Goal: Task Accomplishment & Management: Use online tool/utility

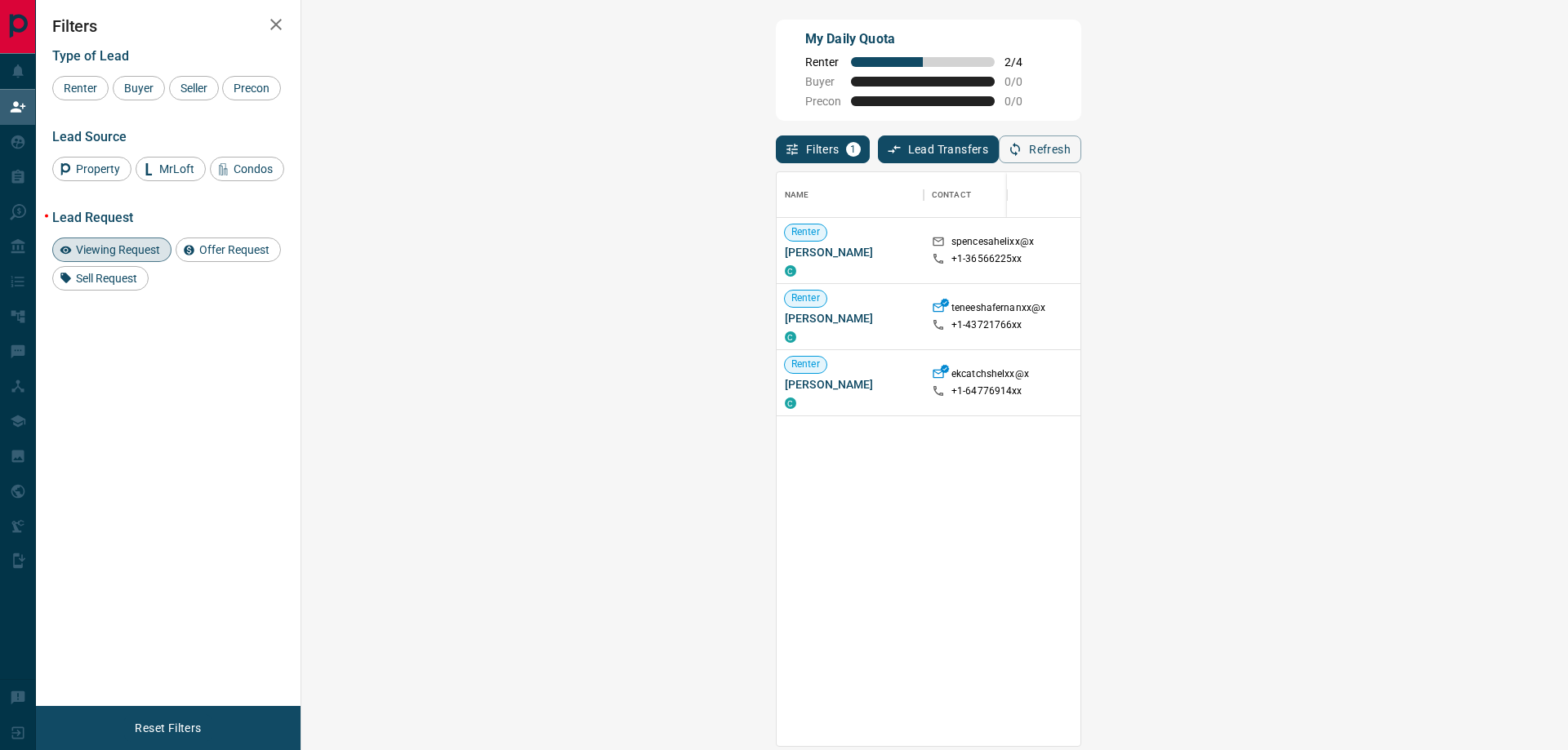
scroll to position [561, 1219]
click at [127, 256] on span "Viewing Request" at bounding box center [117, 249] width 96 height 13
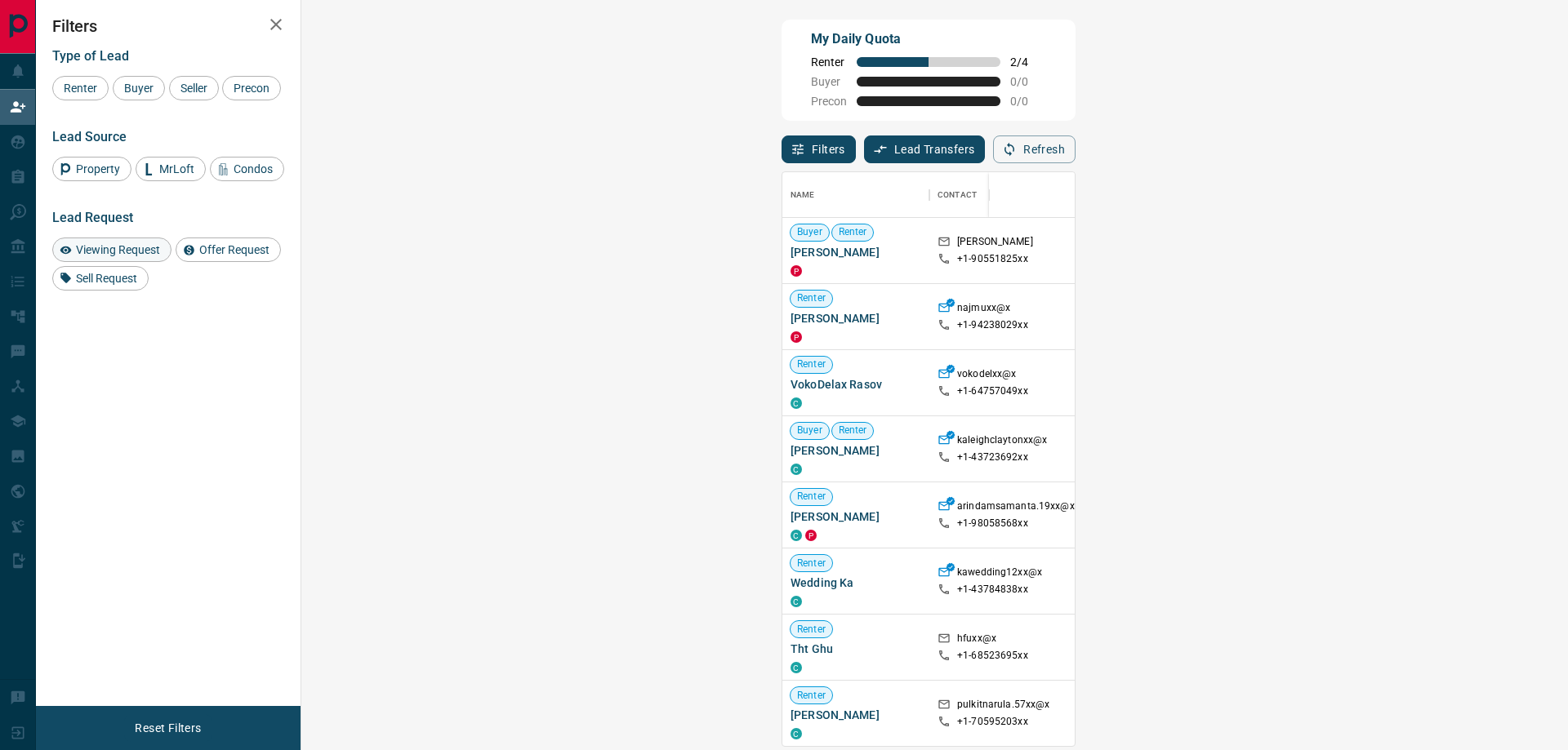
click at [112, 256] on span "Viewing Request" at bounding box center [117, 249] width 96 height 13
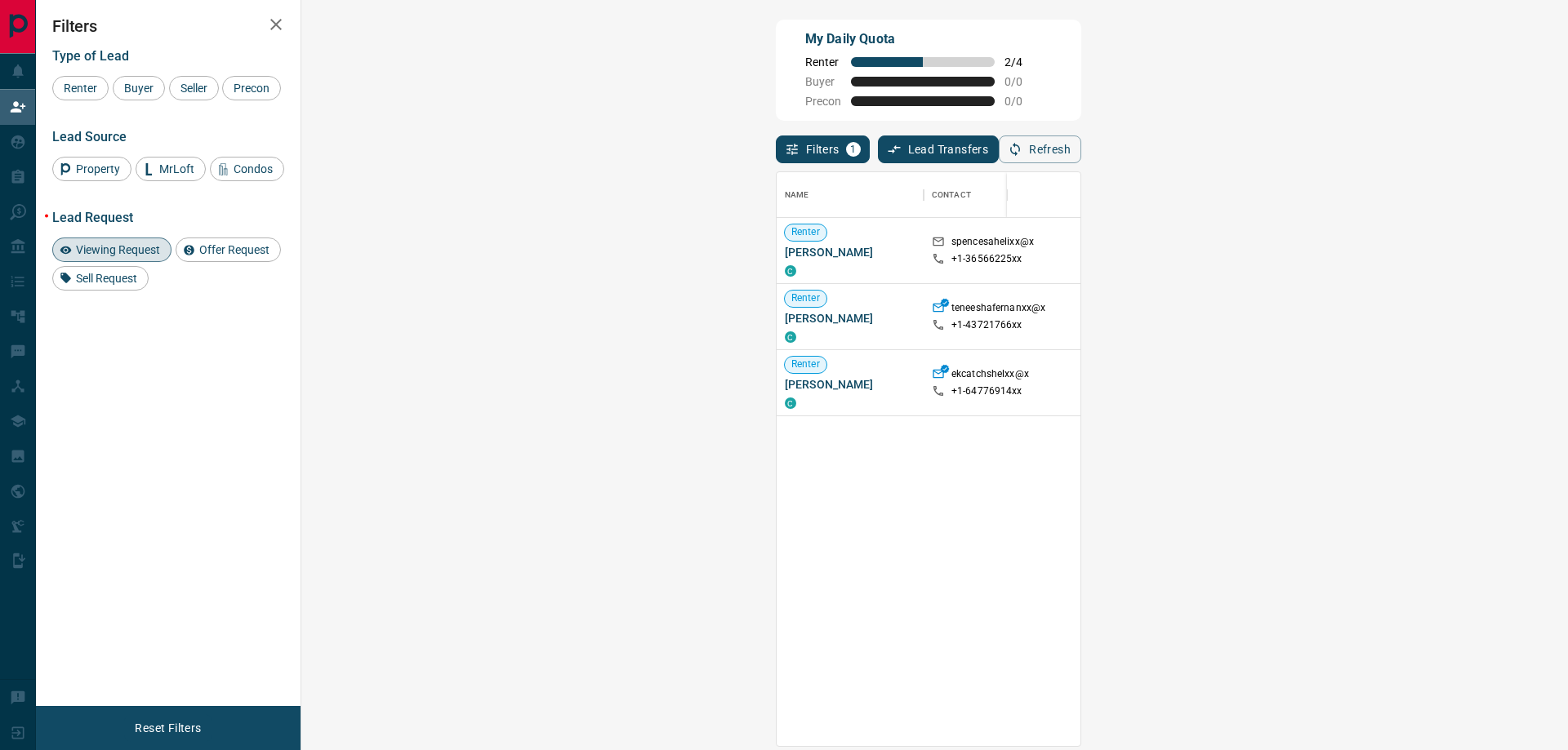
click at [112, 256] on span "Viewing Request" at bounding box center [117, 249] width 96 height 13
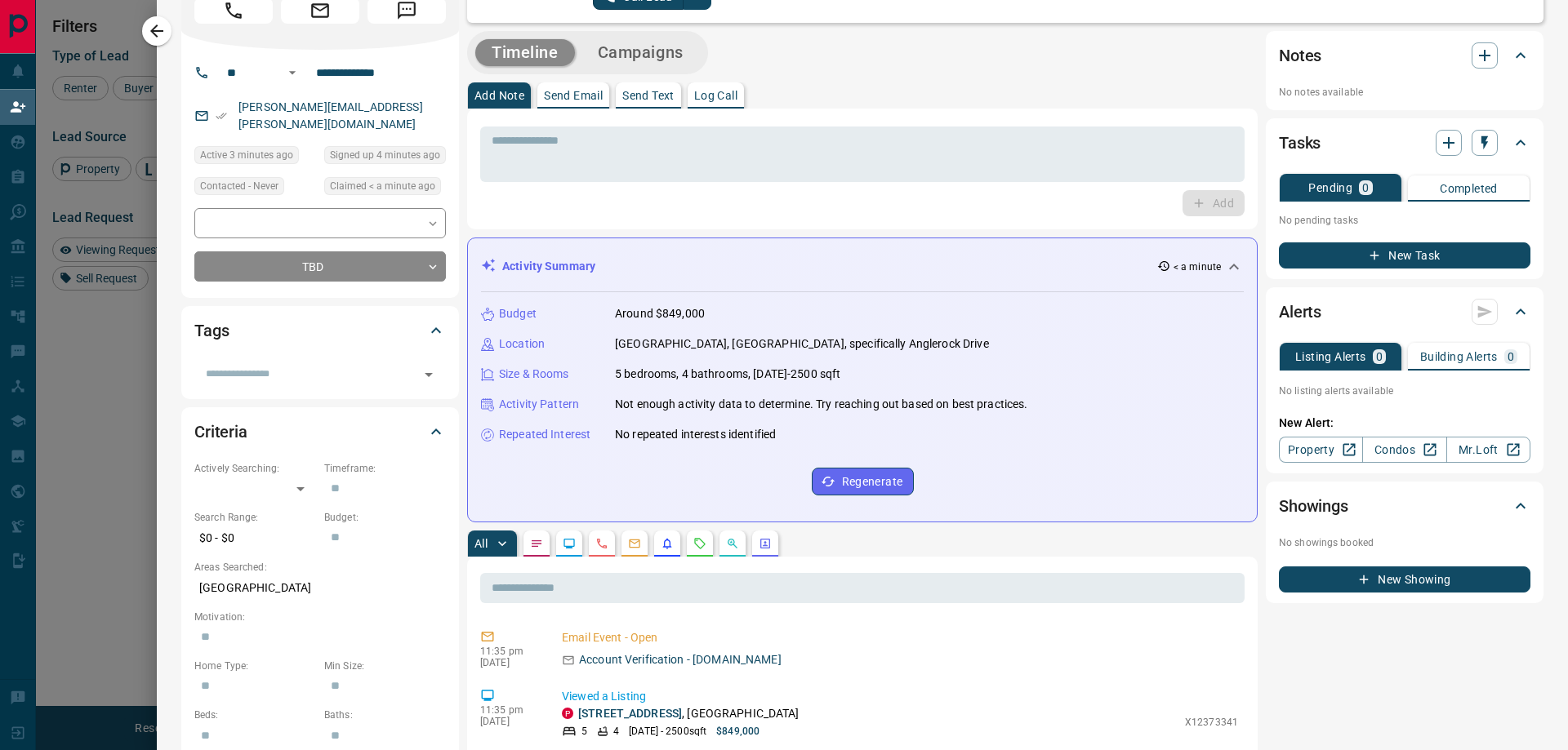
scroll to position [0, 0]
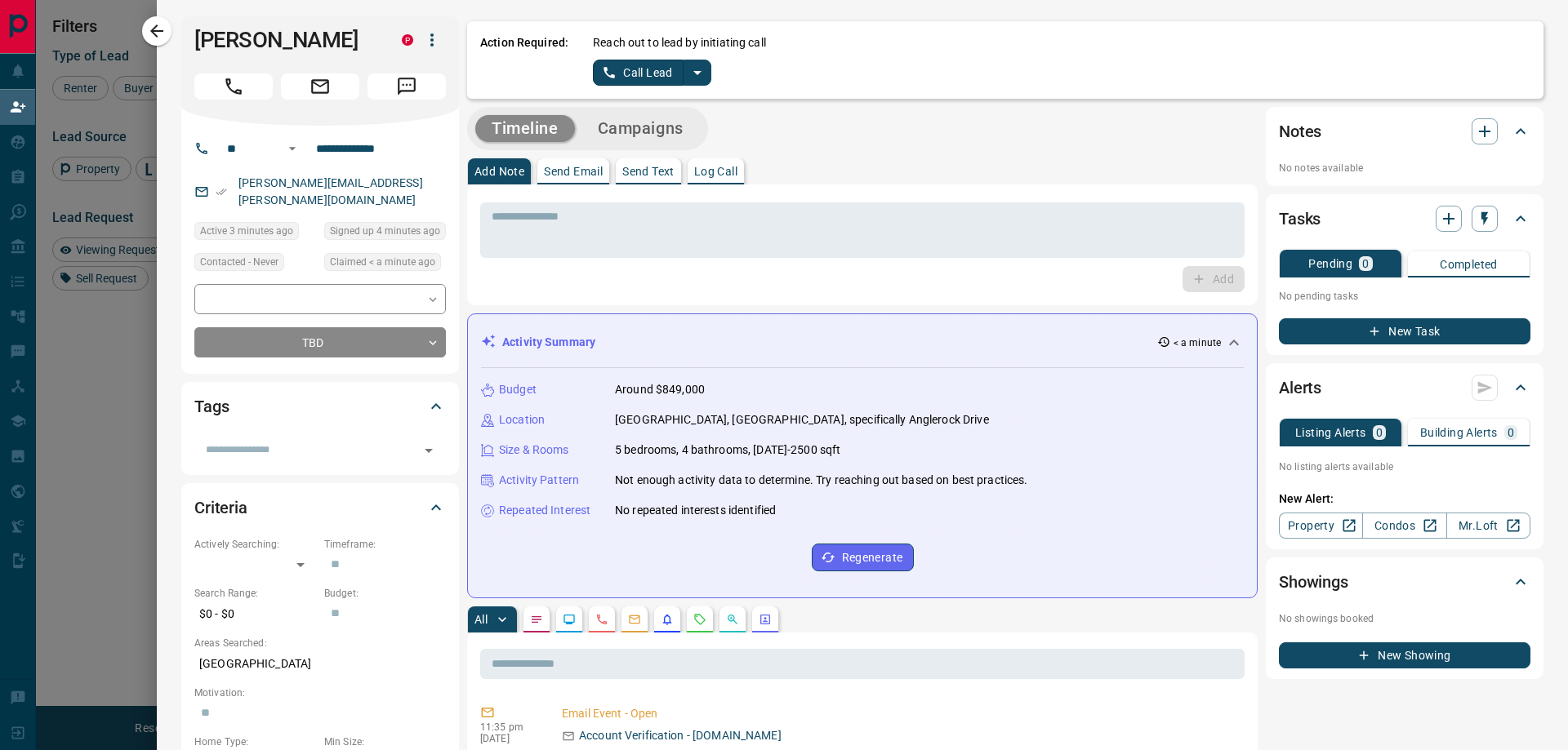
click at [711, 178] on button "Log Call" at bounding box center [715, 171] width 57 height 26
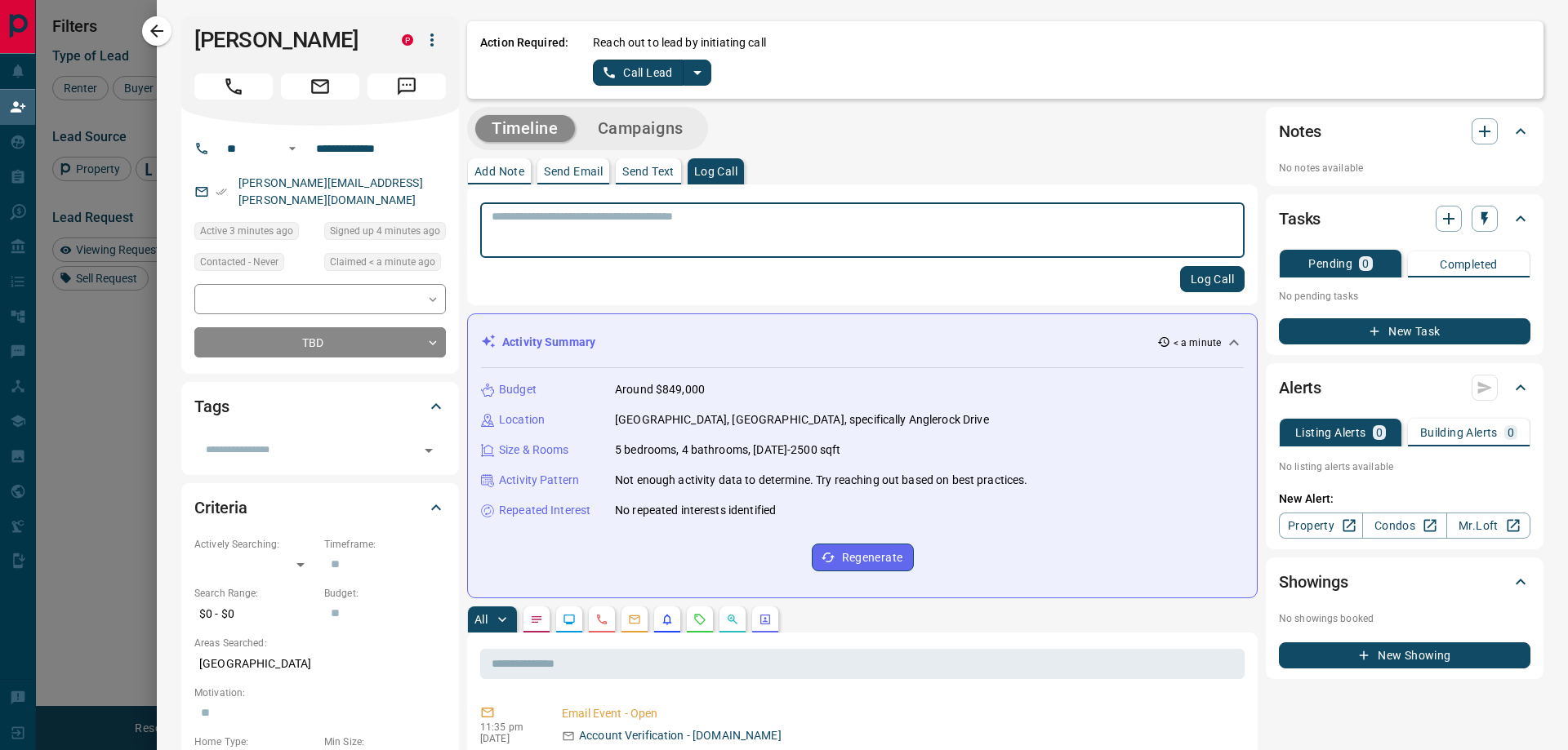
click at [695, 72] on icon "split button" at bounding box center [697, 73] width 8 height 4
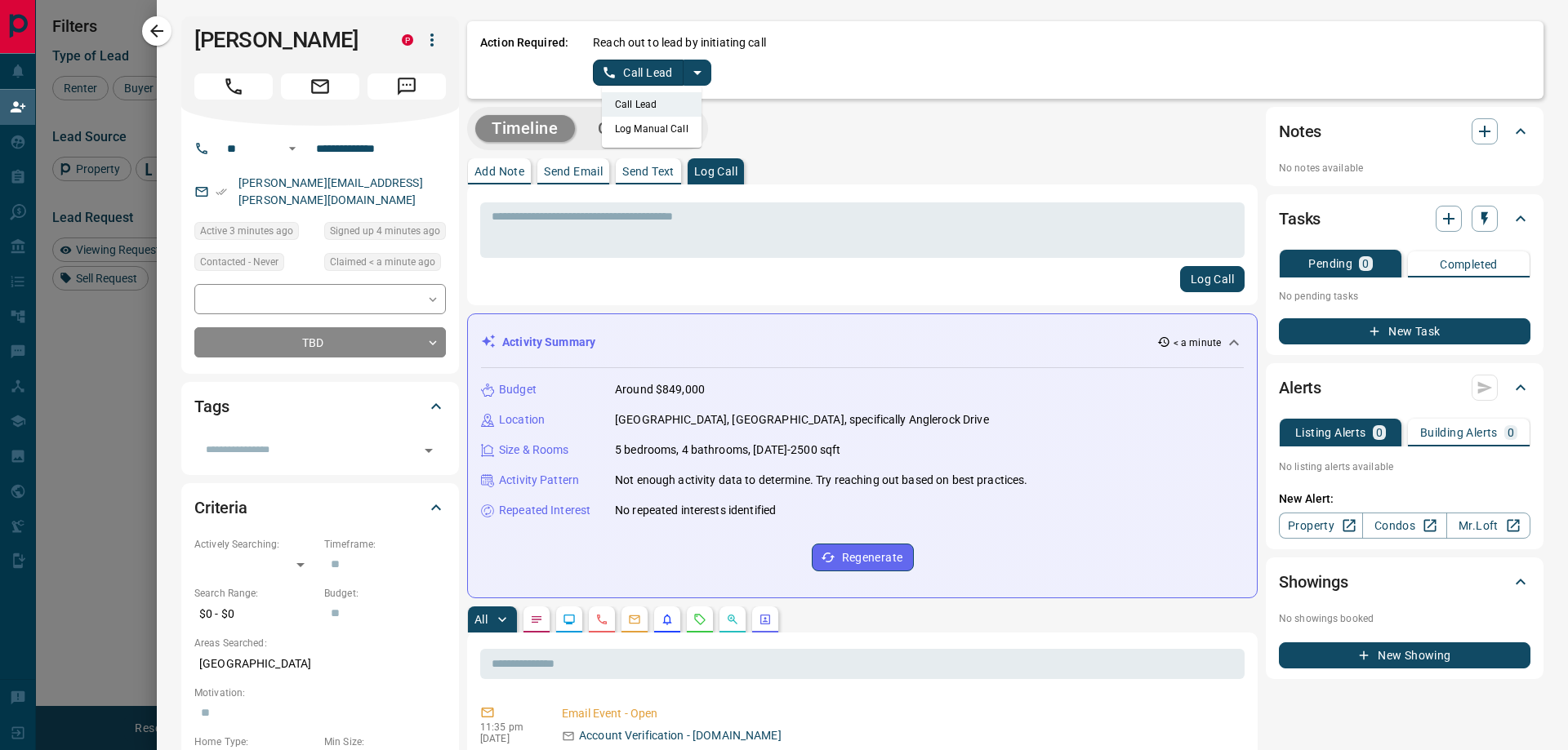
click at [640, 133] on li "Log Manual Call" at bounding box center [651, 128] width 100 height 24
click at [551, 219] on textarea at bounding box center [862, 230] width 741 height 42
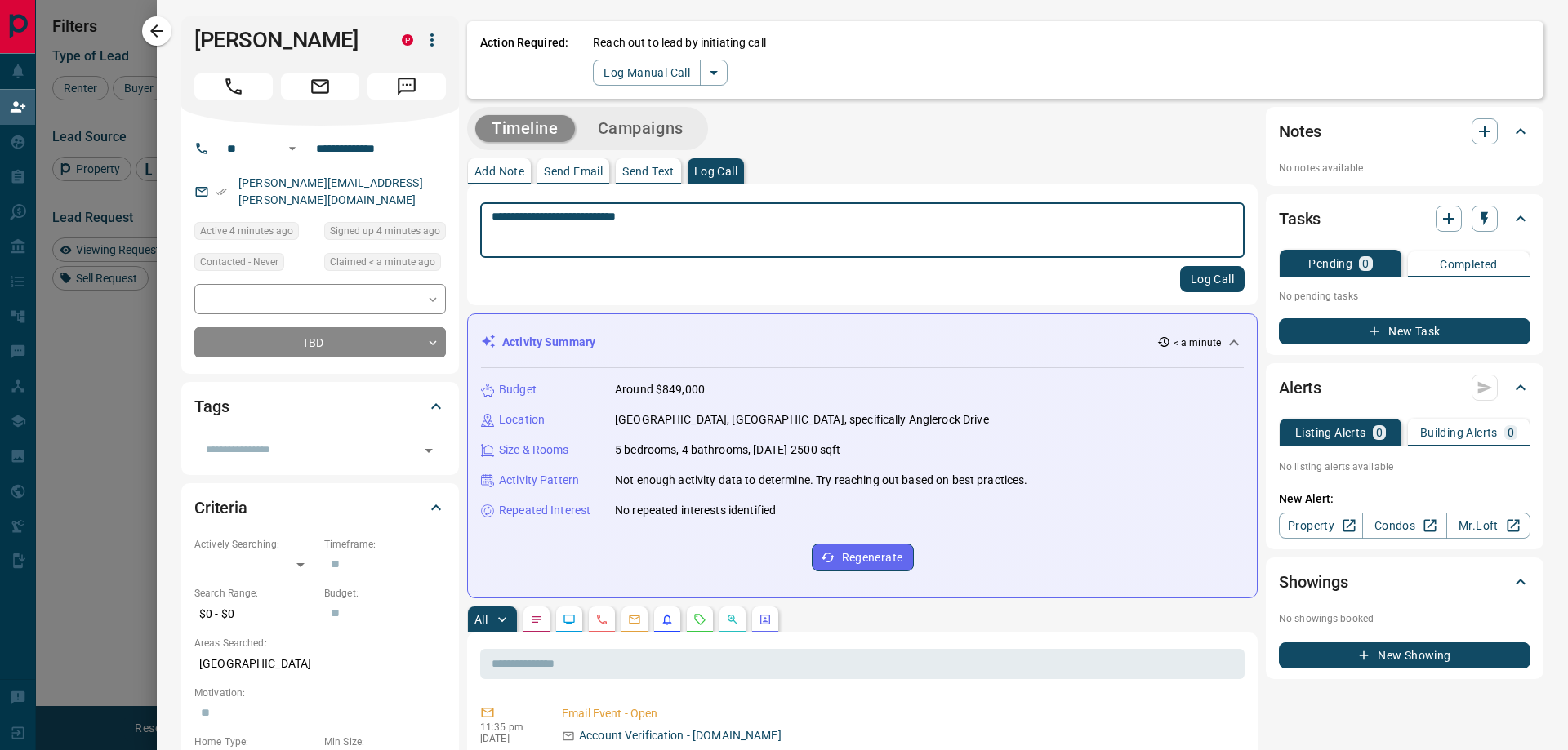
type textarea "**********"
click at [1210, 275] on button "Log Call" at bounding box center [1211, 279] width 64 height 26
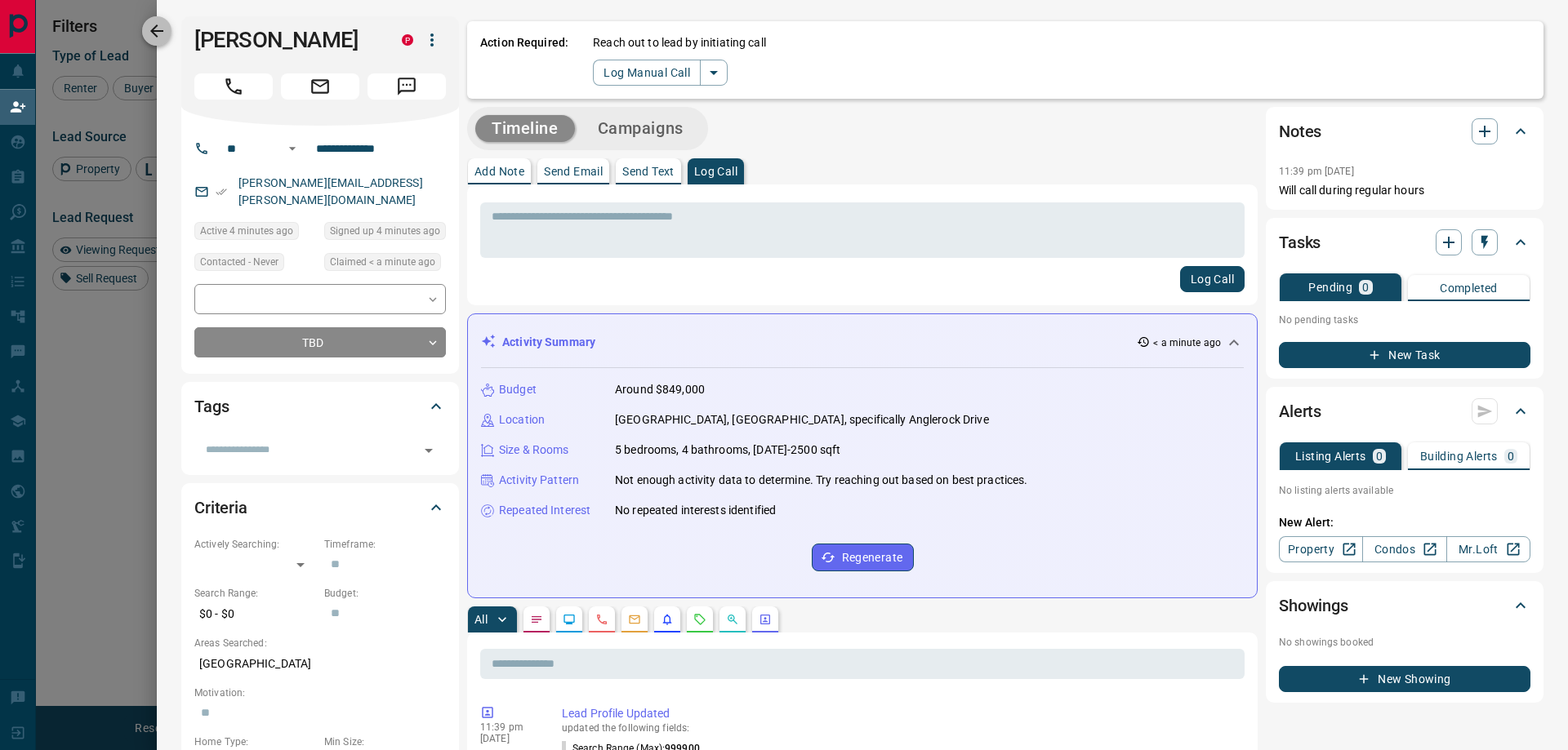
click at [155, 23] on icon "button" at bounding box center [156, 31] width 20 height 20
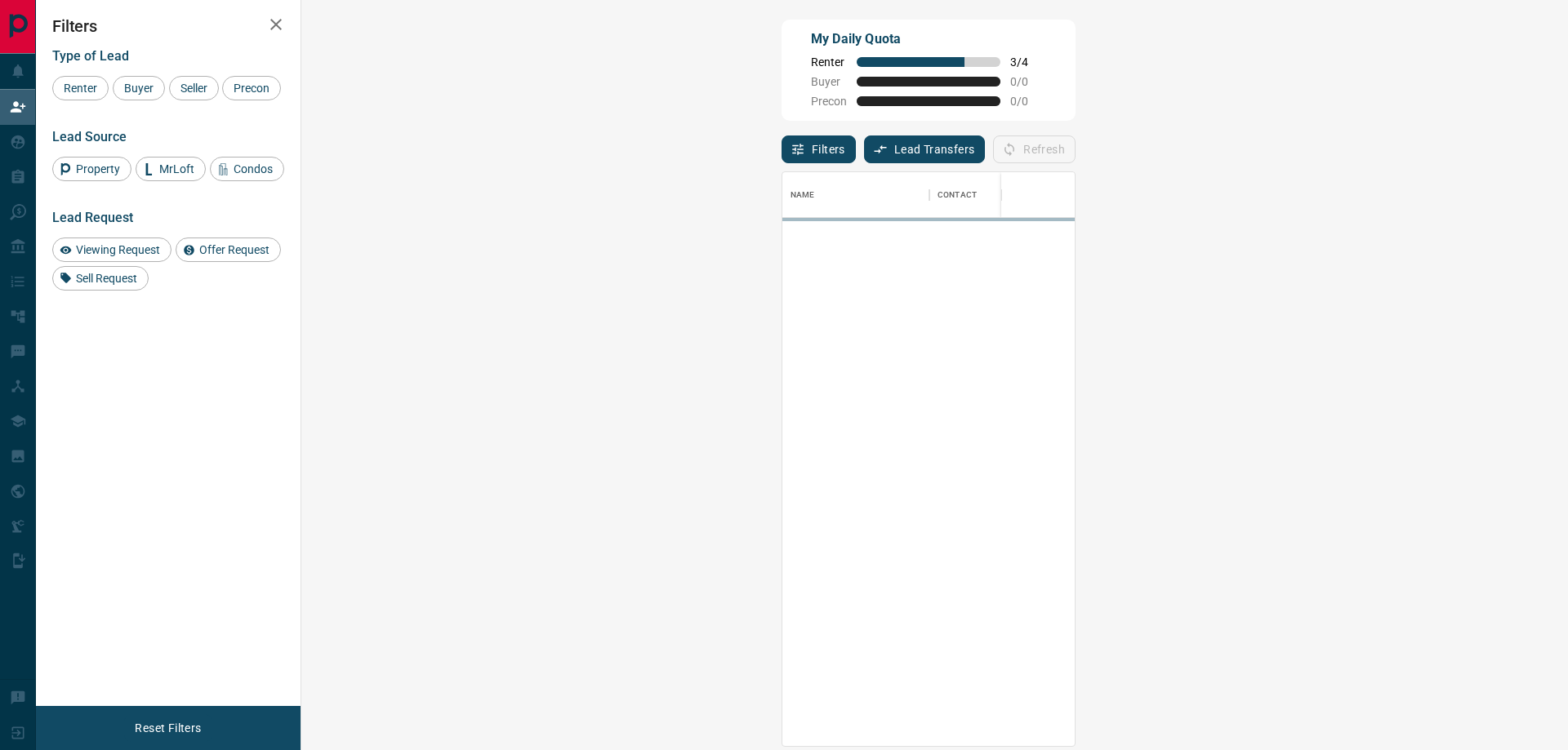
scroll to position [561, 1219]
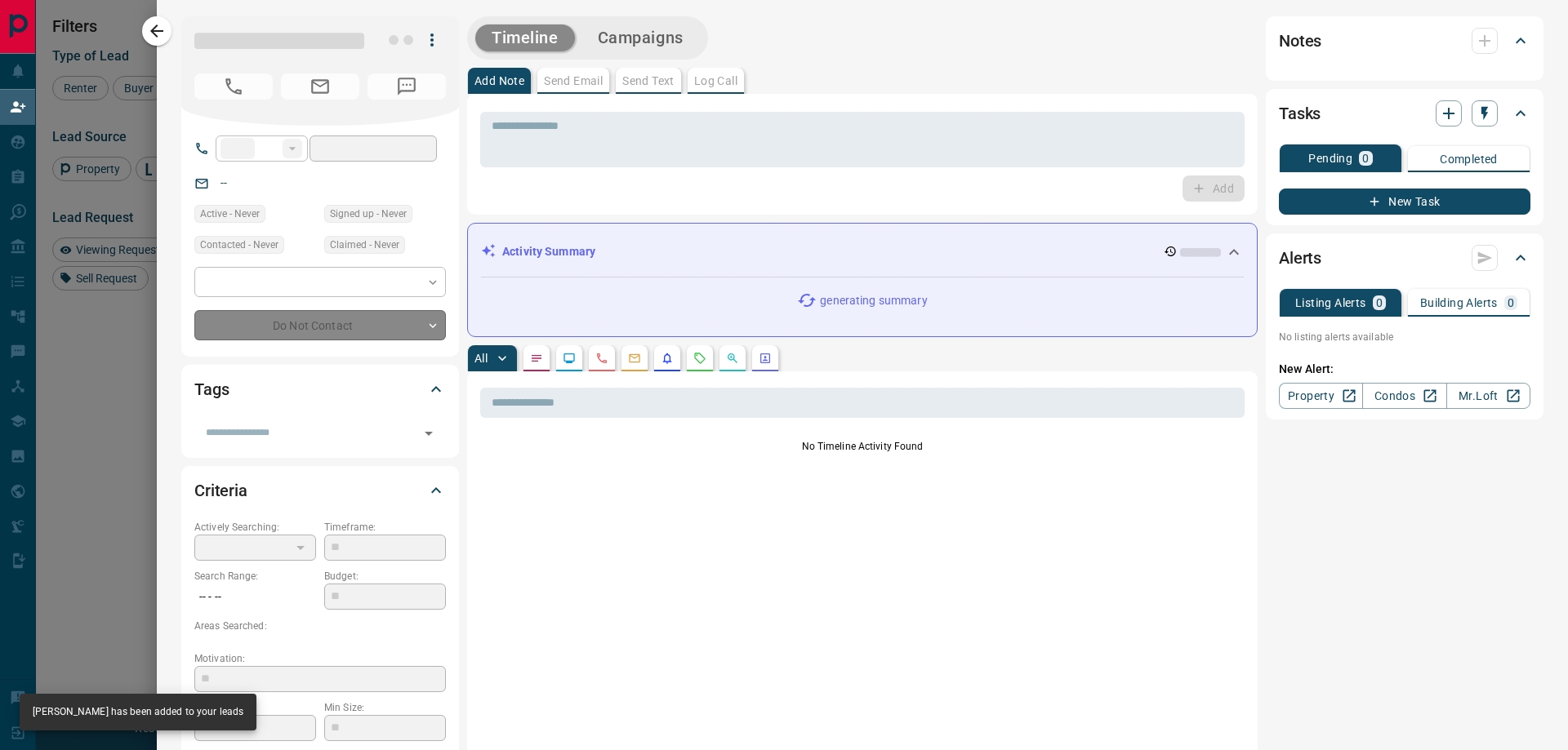
type input "**"
type input "**********"
type input "*"
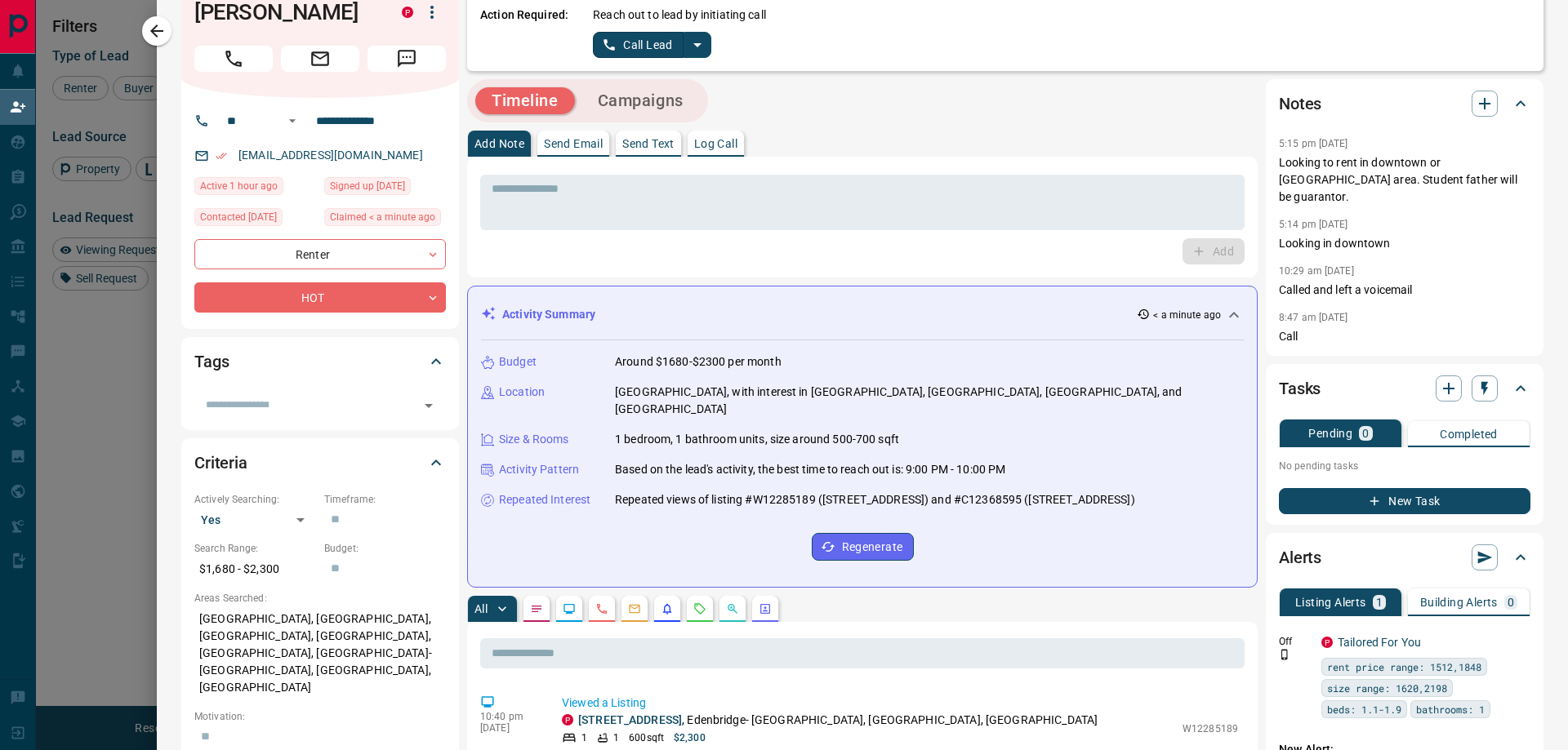
scroll to position [0, 0]
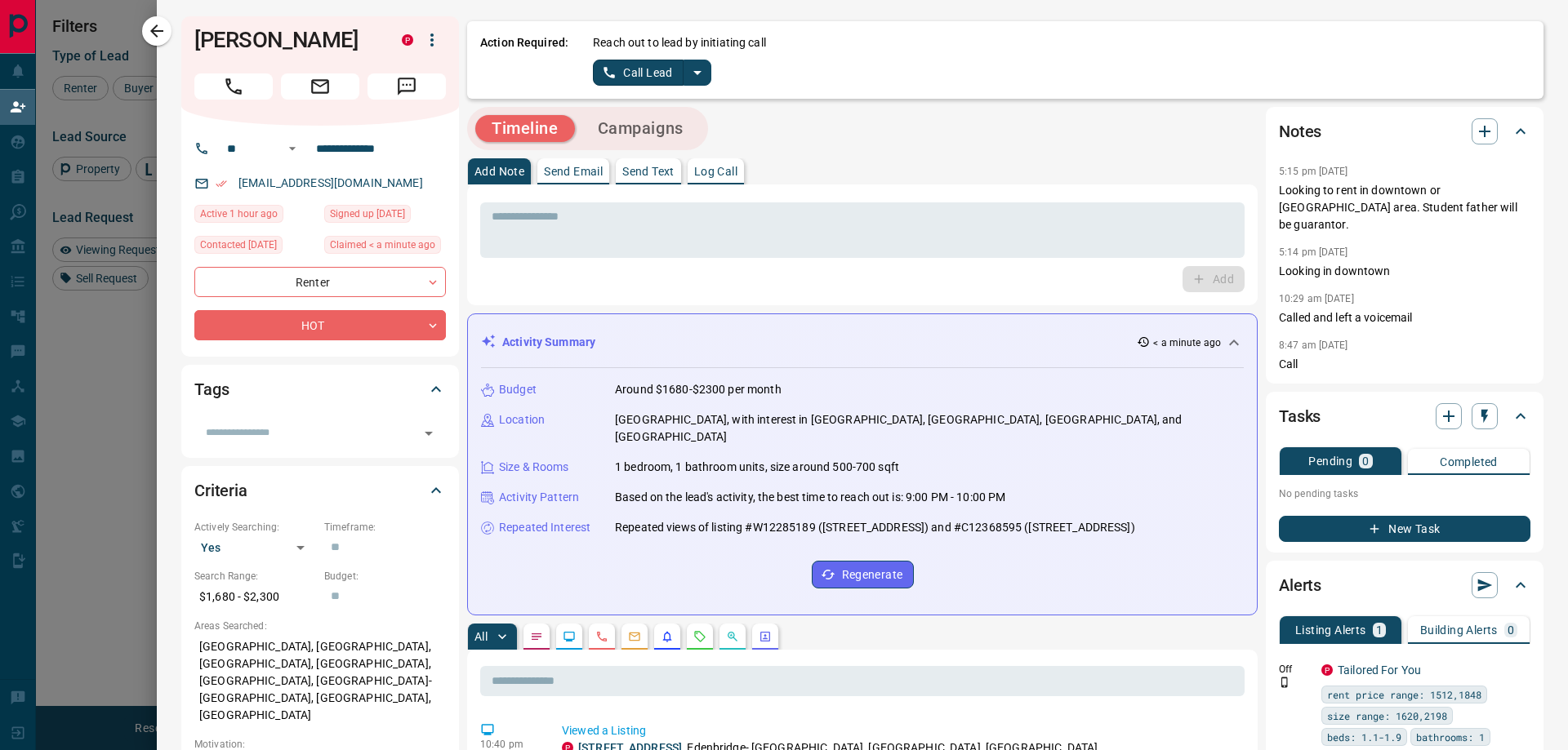
click at [700, 71] on icon "split button" at bounding box center [697, 73] width 8 height 4
click at [677, 126] on li "Log Manual Call" at bounding box center [651, 128] width 100 height 24
click at [733, 172] on p "Log Call" at bounding box center [715, 171] width 43 height 11
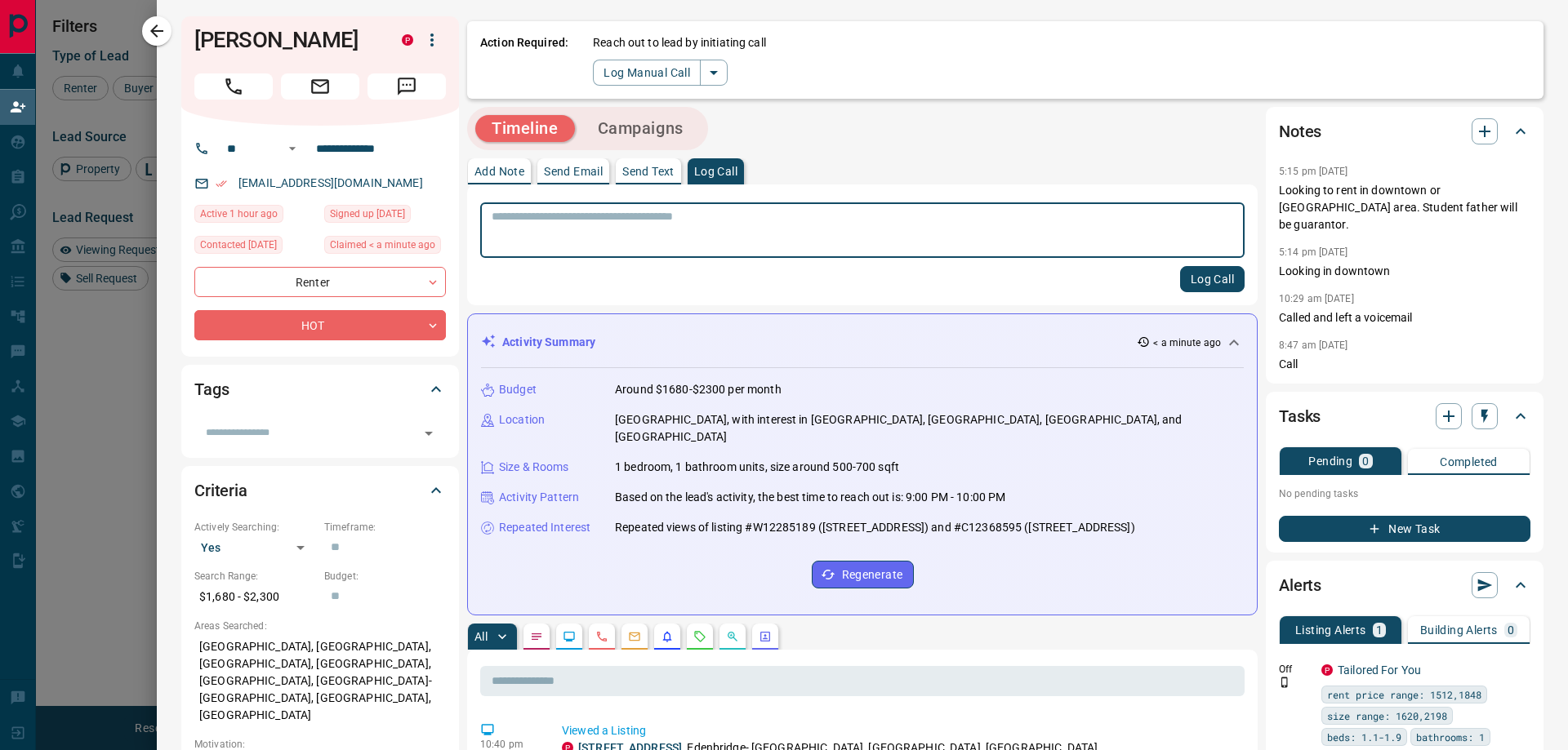
click at [574, 222] on textarea at bounding box center [862, 230] width 741 height 42
type textarea "**********"
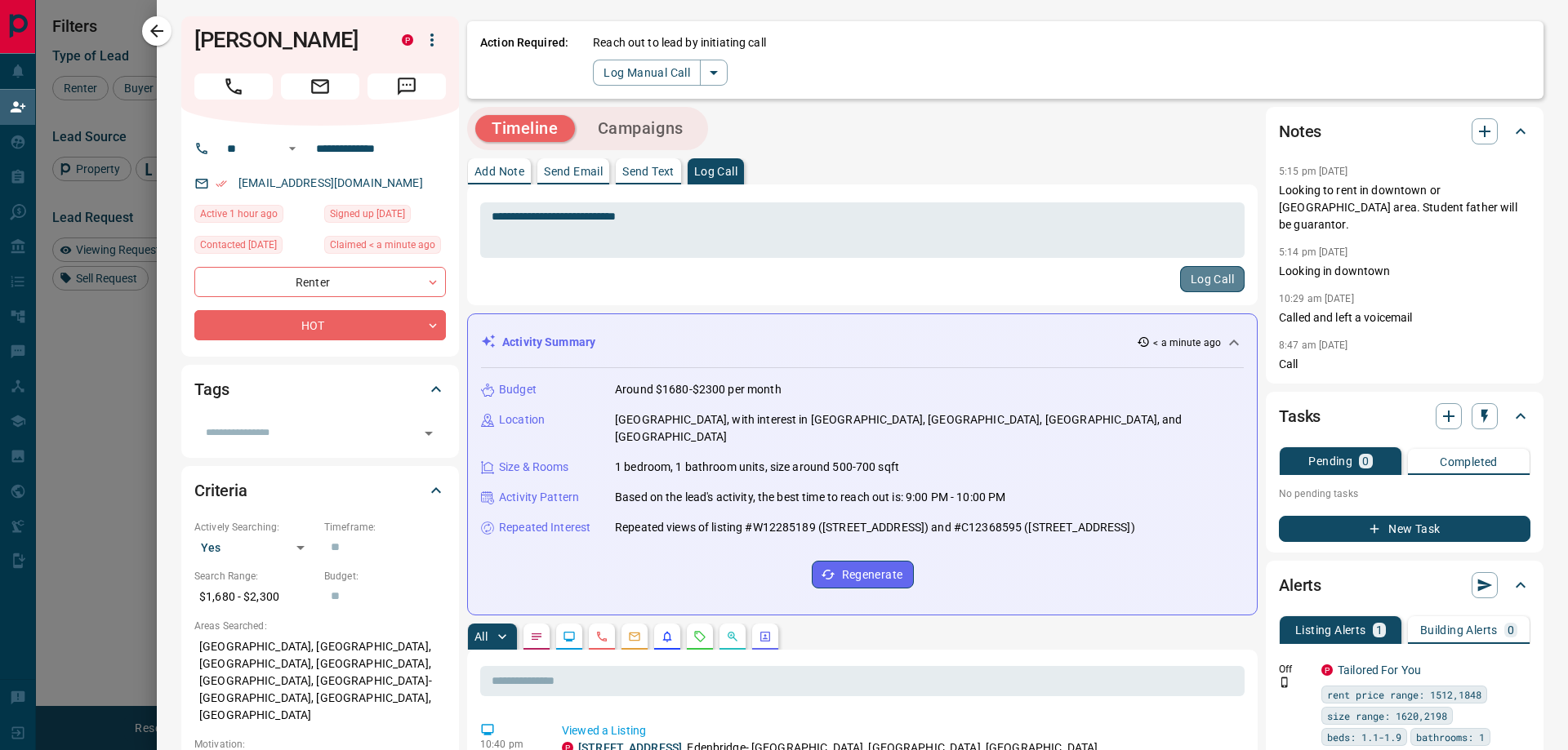
click at [1214, 285] on button "Log Call" at bounding box center [1211, 279] width 64 height 26
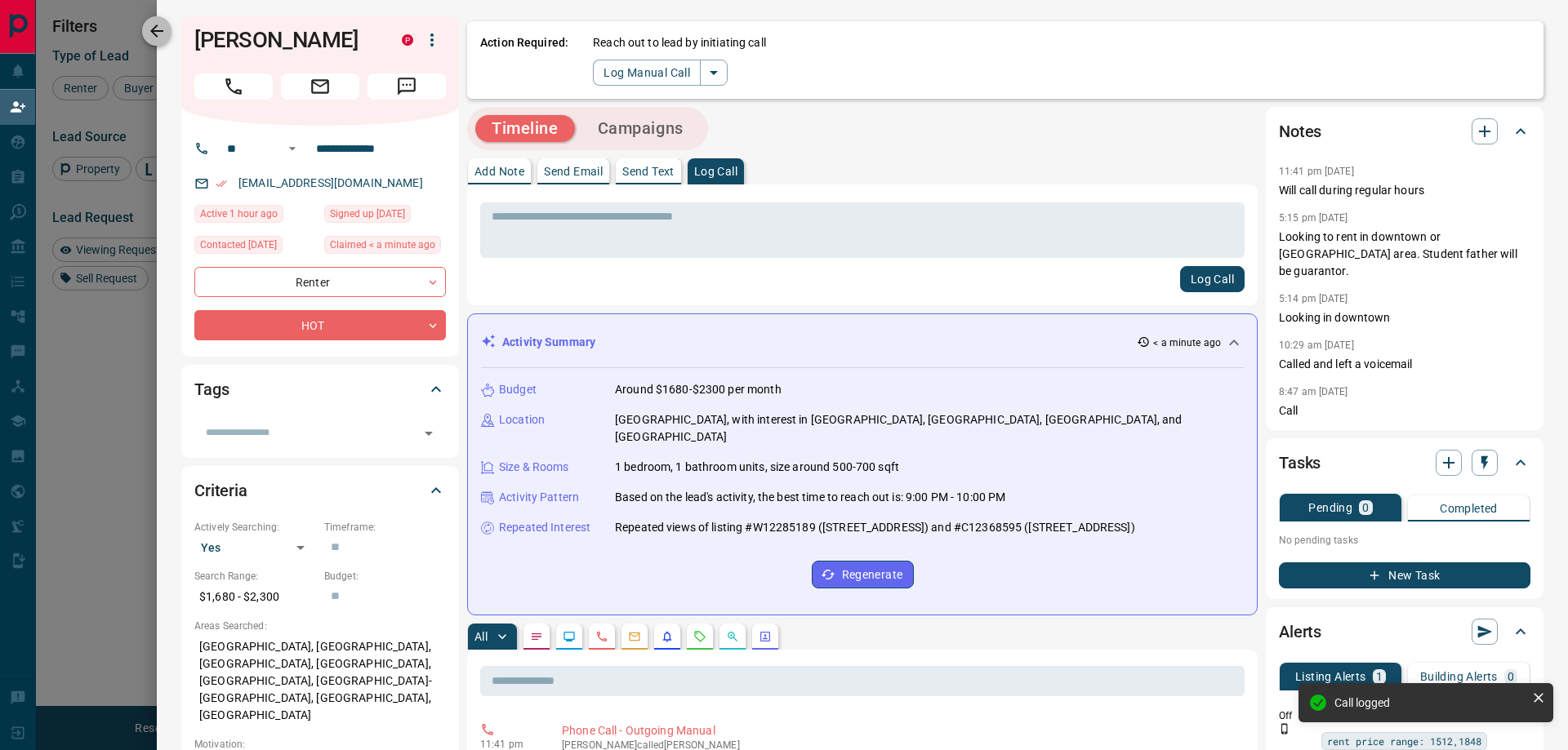
click at [161, 31] on icon "button" at bounding box center [156, 31] width 13 height 13
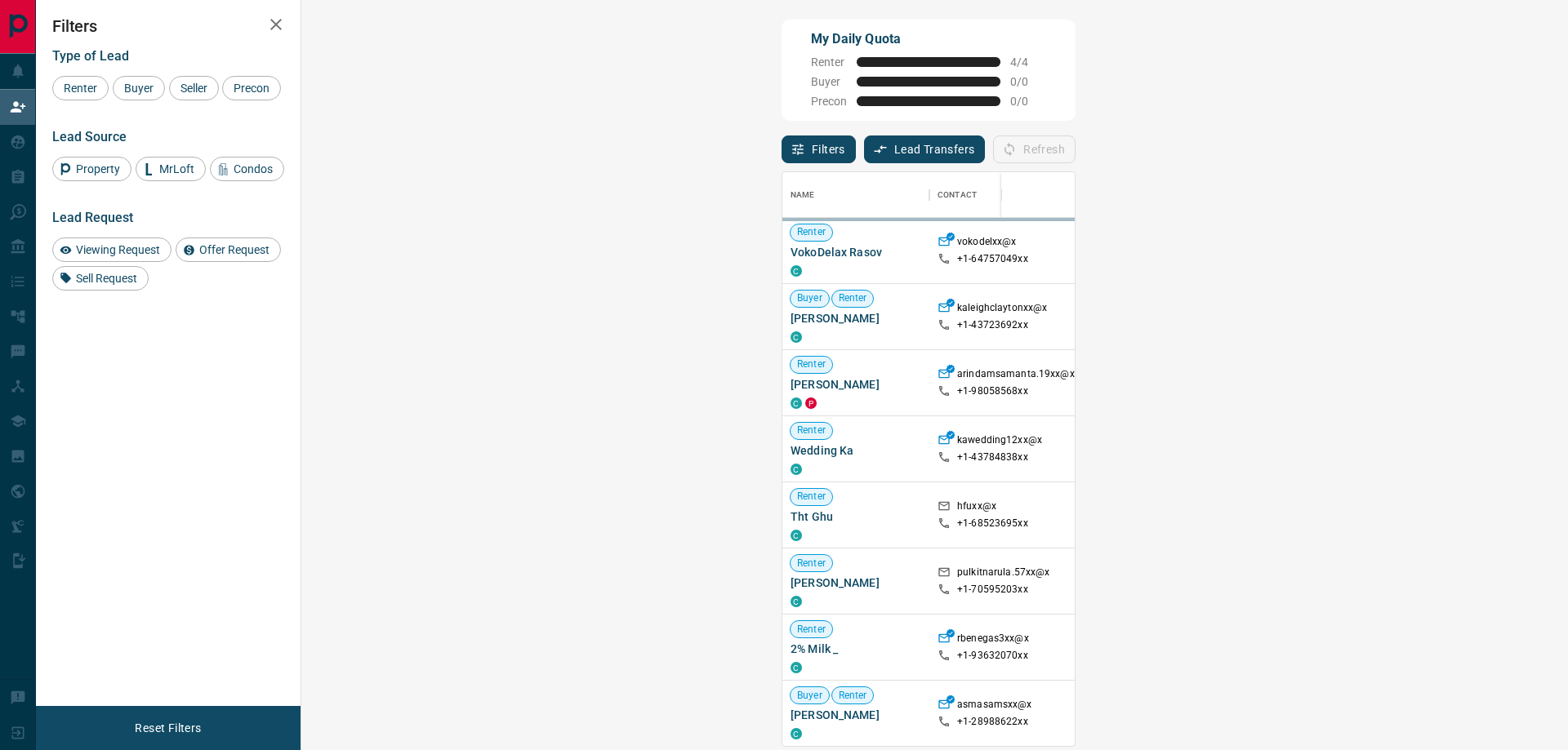
scroll to position [561, 1219]
